Goal: Task Accomplishment & Management: Use online tool/utility

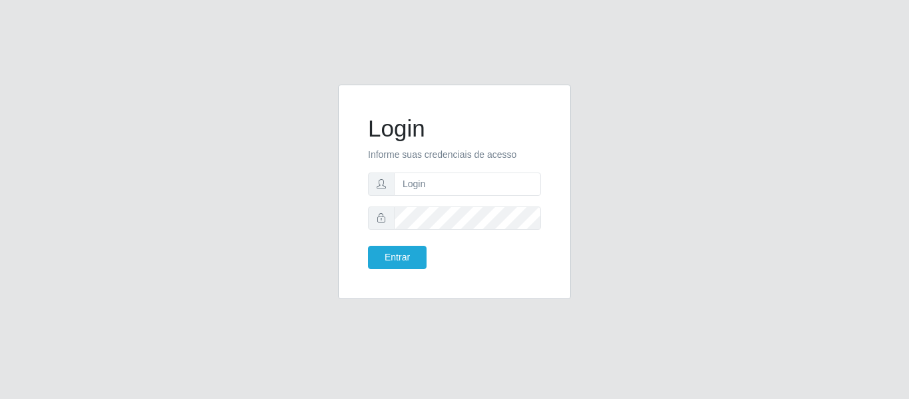
click at [442, 178] on input "text" at bounding box center [467, 183] width 147 height 23
click at [775, 156] on div "Login Informe suas credenciais de acesso Entrar" at bounding box center [454, 200] width 759 height 230
click at [432, 182] on input "text" at bounding box center [467, 183] width 147 height 23
type input "Francileide1383@gmail.com"
click at [368, 246] on button "Entrar" at bounding box center [397, 257] width 59 height 23
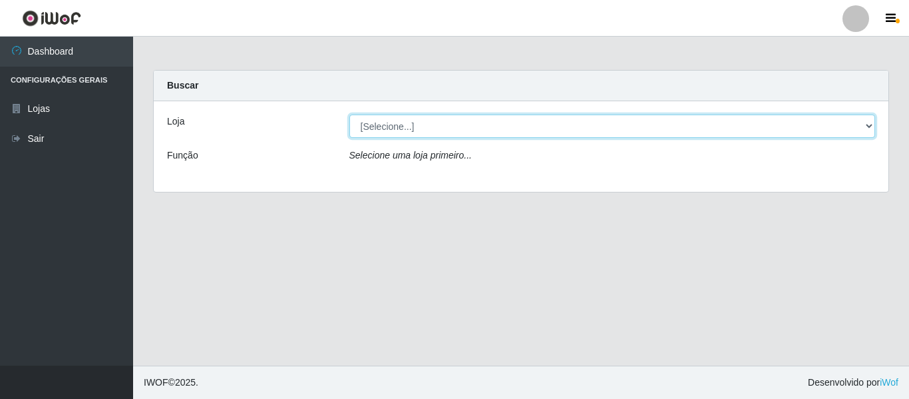
click at [869, 126] on select "[Selecione...] SuperFácil Atacado - São Gonçalo do Amarante" at bounding box center [612, 125] width 526 height 23
select select "408"
click at [349, 114] on select "[Selecione...] SuperFácil Atacado - São Gonçalo do Amarante" at bounding box center [612, 125] width 526 height 23
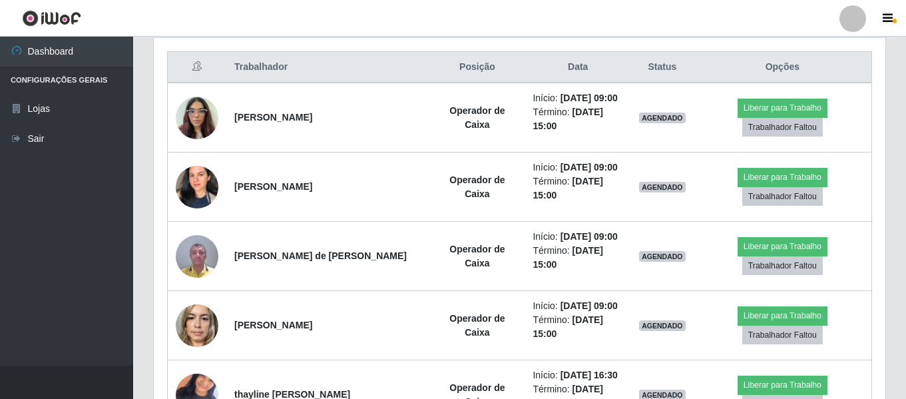
scroll to position [665088, 664633]
